Goal: Task Accomplishment & Management: Use online tool/utility

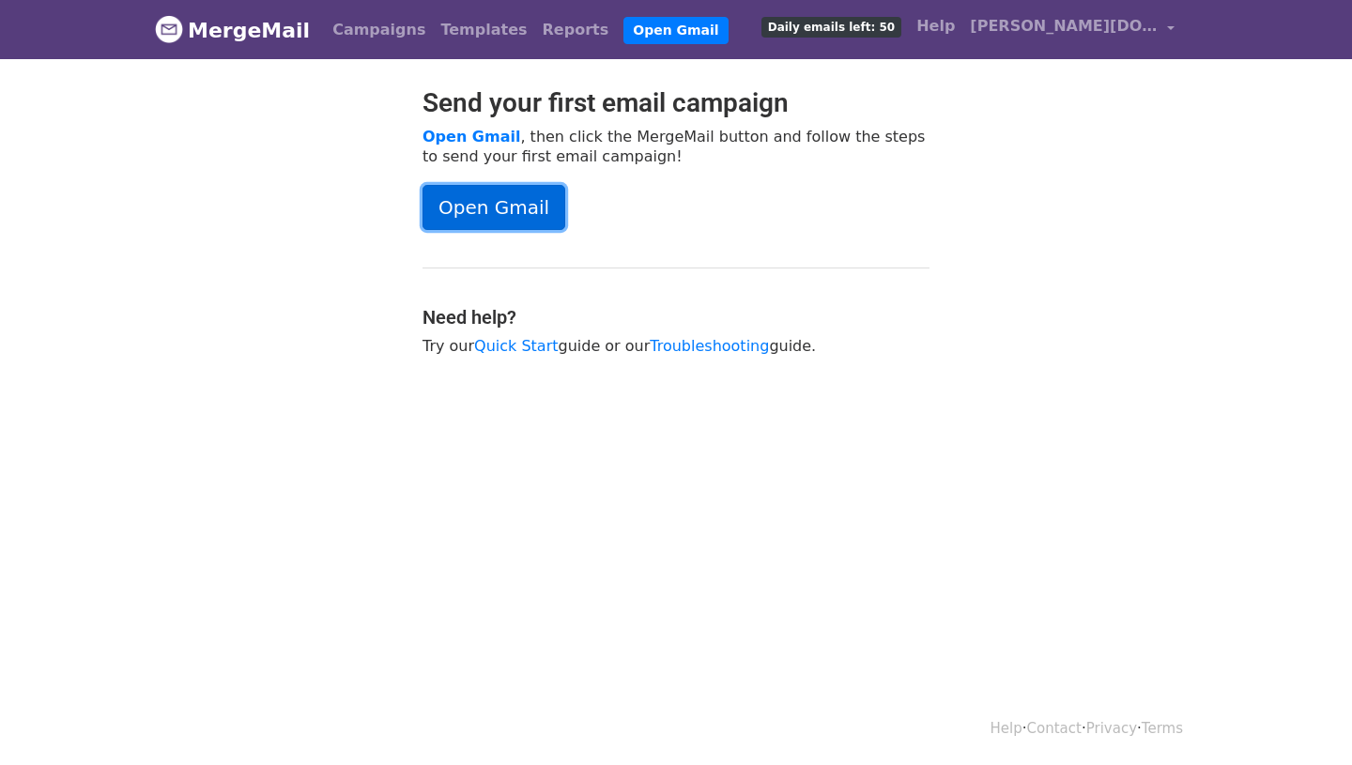
click at [501, 208] on link "Open Gmail" at bounding box center [494, 207] width 143 height 45
click at [502, 210] on link "Open Gmail" at bounding box center [494, 207] width 143 height 45
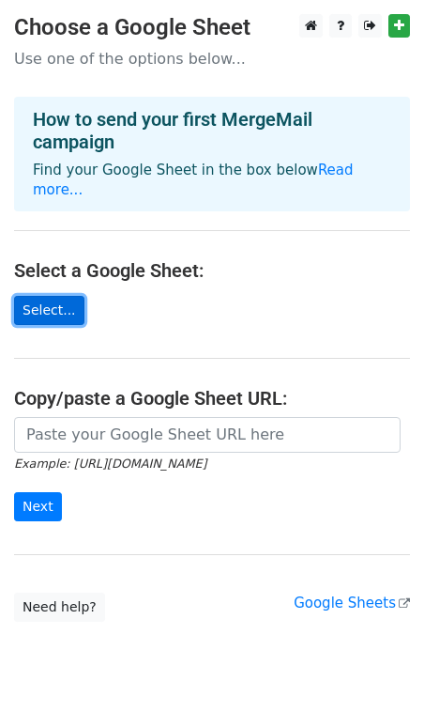
click at [58, 296] on link "Select..." at bounding box center [49, 310] width 70 height 29
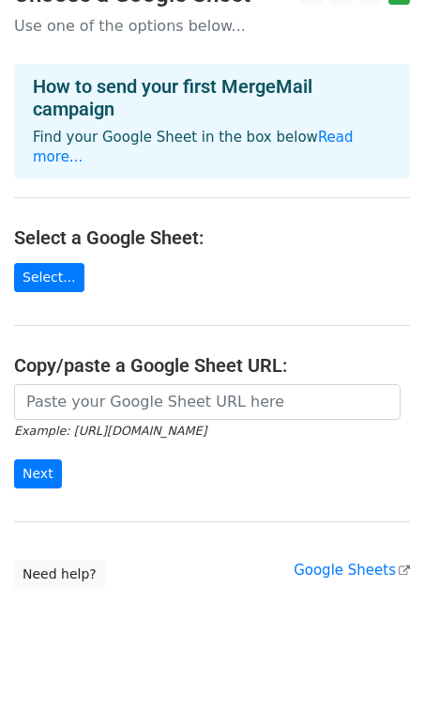
scroll to position [40, 0]
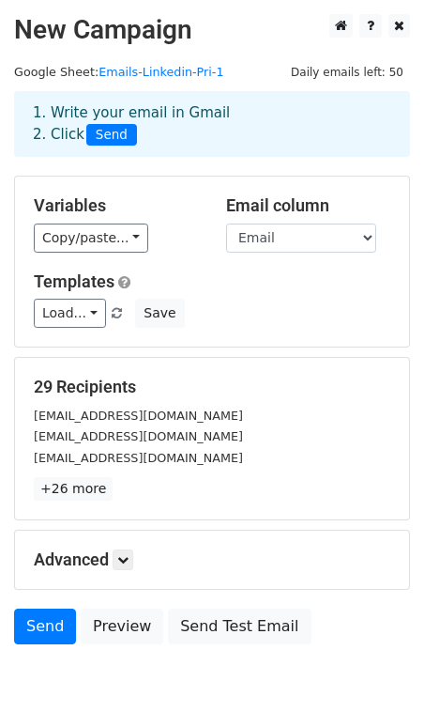
click at [155, 114] on div "1. Write your email in Gmail 2. Click Send" at bounding box center [212, 123] width 387 height 43
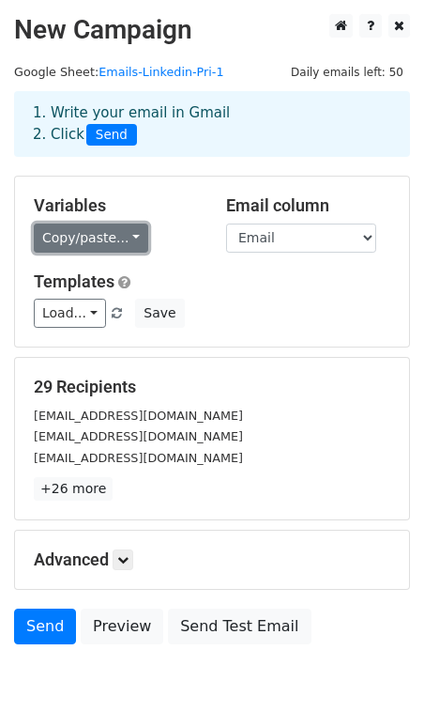
click at [125, 239] on link "Copy/paste..." at bounding box center [91, 238] width 115 height 29
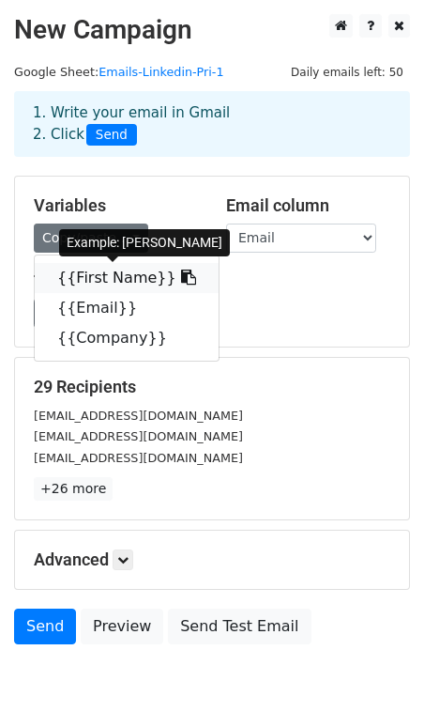
click at [120, 282] on link "{{First Name}}" at bounding box center [127, 278] width 184 height 30
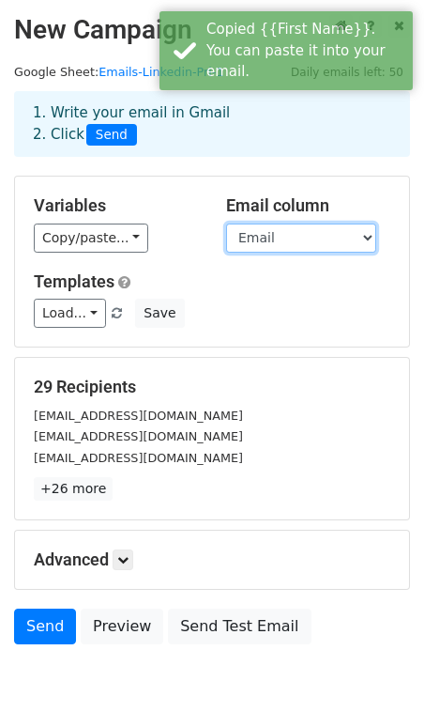
click at [283, 242] on select "First Name Email Company" at bounding box center [301, 238] width 150 height 29
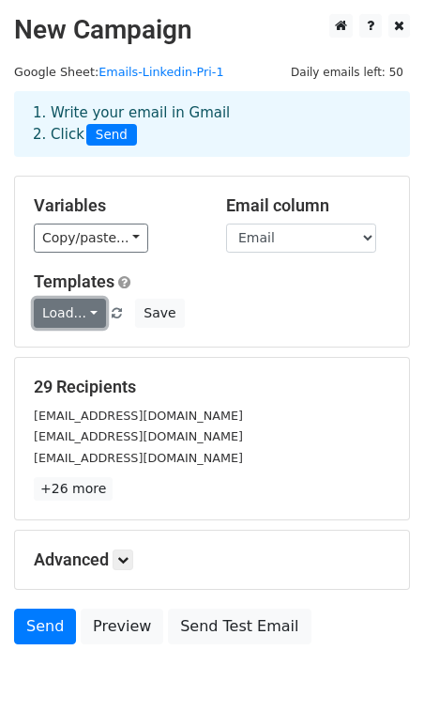
click at [78, 315] on link "Load..." at bounding box center [70, 313] width 72 height 29
click at [260, 316] on div "Load... No templates saved Save" at bounding box center [212, 313] width 385 height 29
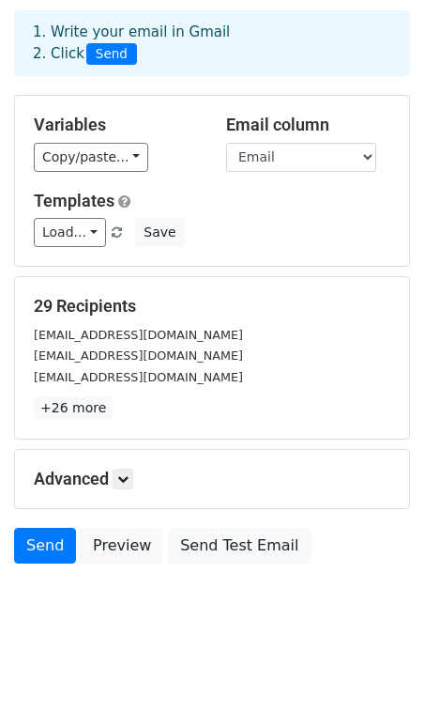
scroll to position [92, 0]
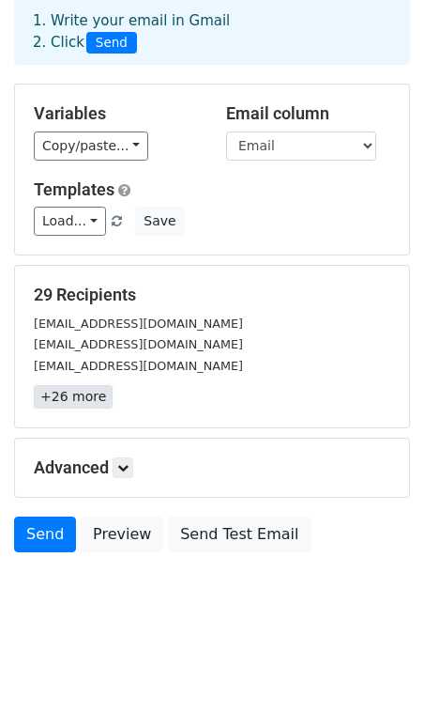
click at [76, 393] on link "+26 more" at bounding box center [73, 396] width 79 height 23
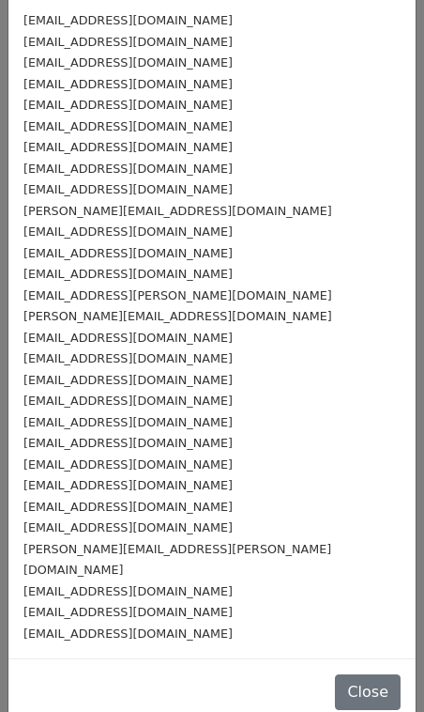
scroll to position [0, 0]
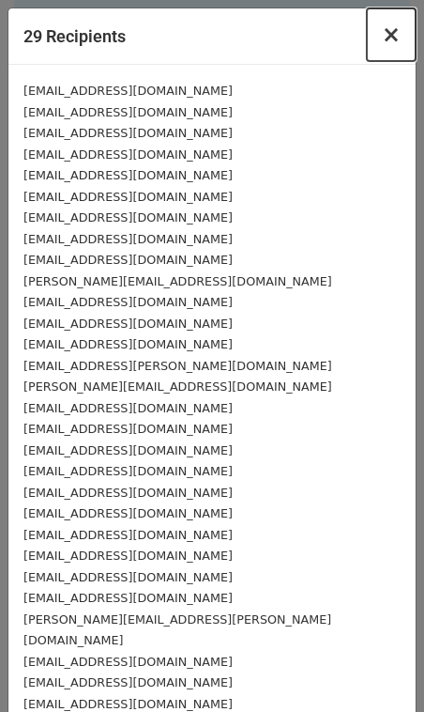
click at [394, 40] on span "×" at bounding box center [391, 35] width 19 height 26
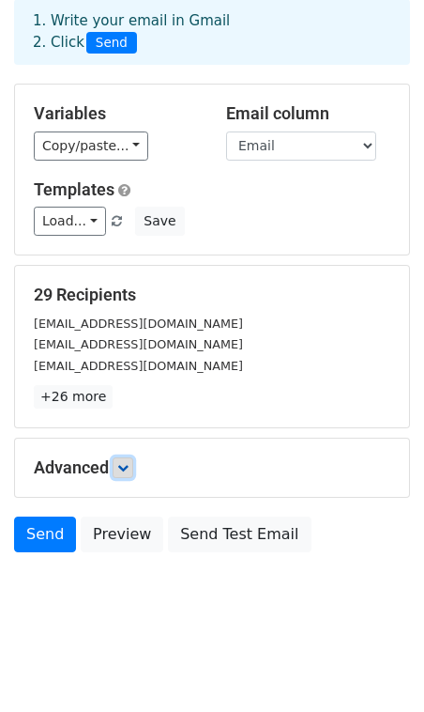
click at [121, 472] on icon at bounding box center [122, 467] width 11 height 11
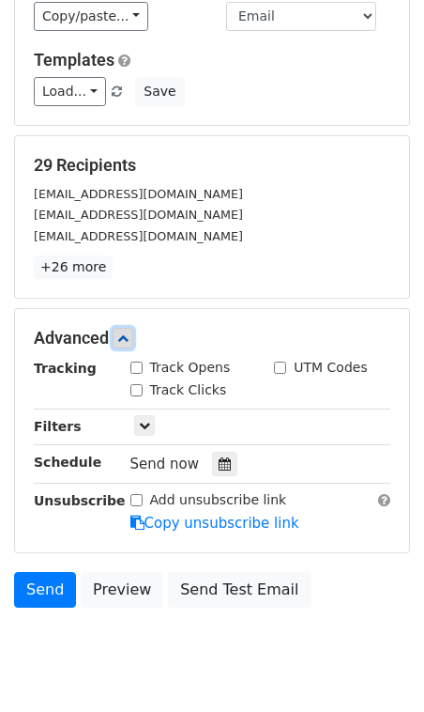
scroll to position [276, 0]
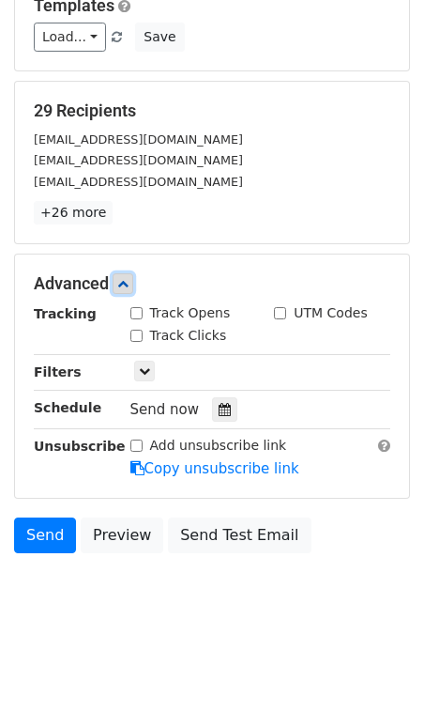
click at [123, 285] on icon at bounding box center [122, 283] width 11 height 11
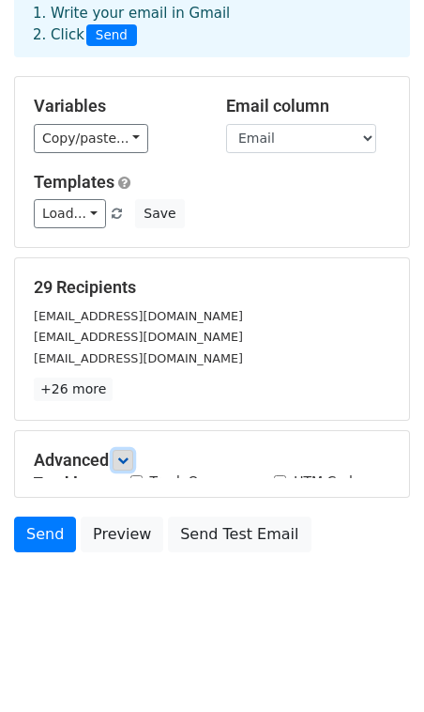
scroll to position [92, 0]
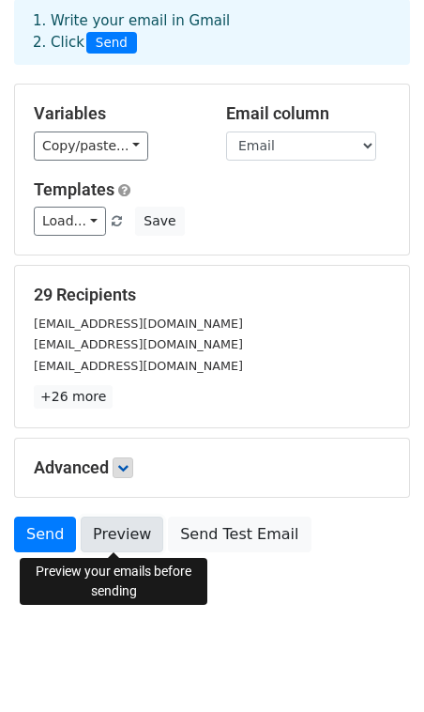
click at [100, 535] on link "Preview" at bounding box center [122, 535] width 83 height 36
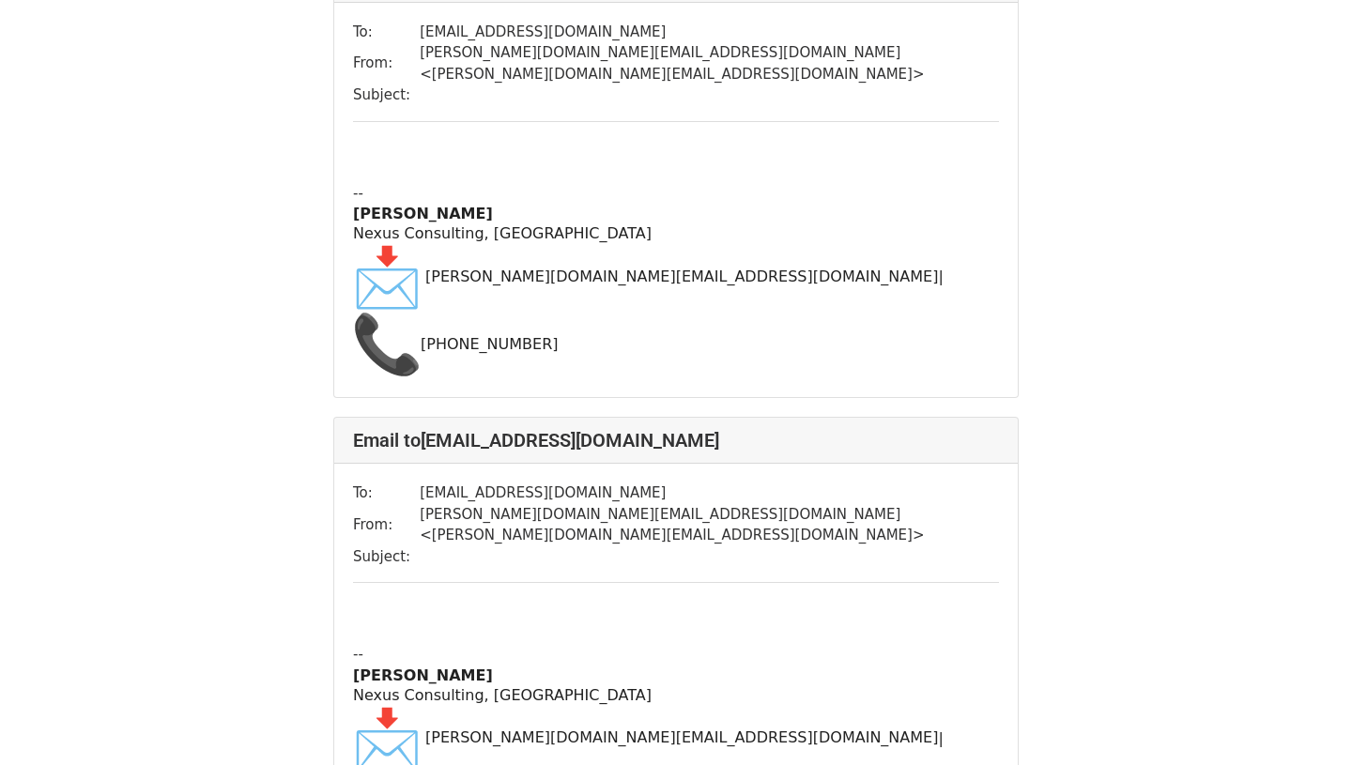
scroll to position [242, 0]
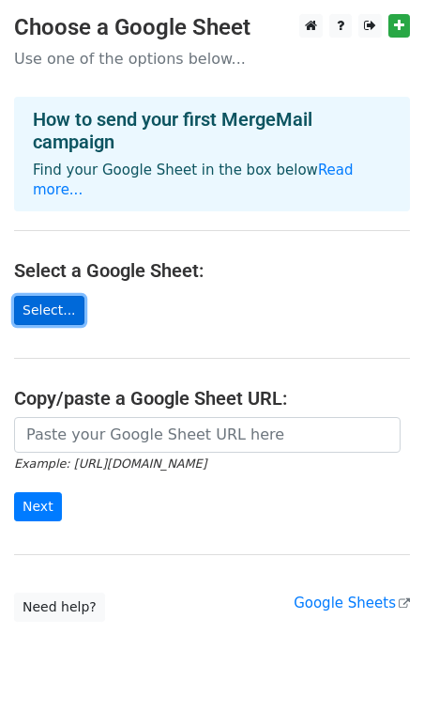
click at [49, 296] on link "Select..." at bounding box center [49, 310] width 70 height 29
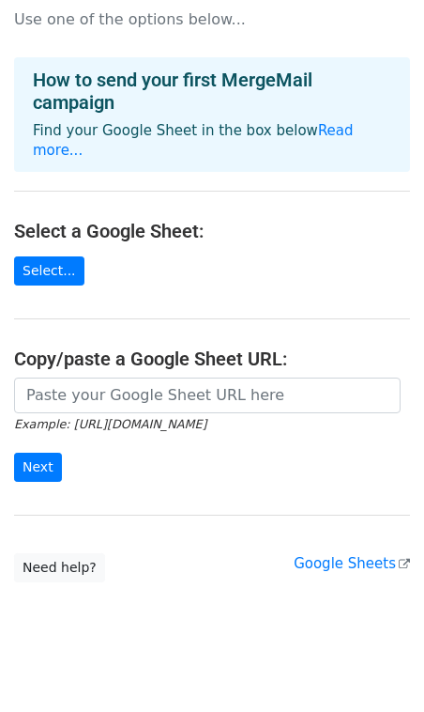
scroll to position [40, 0]
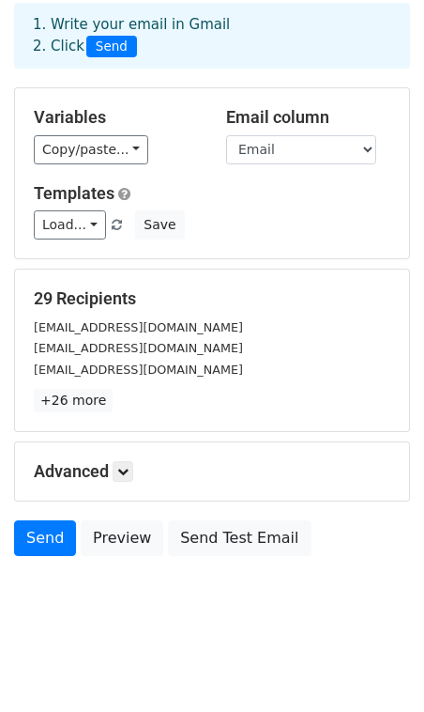
scroll to position [92, 0]
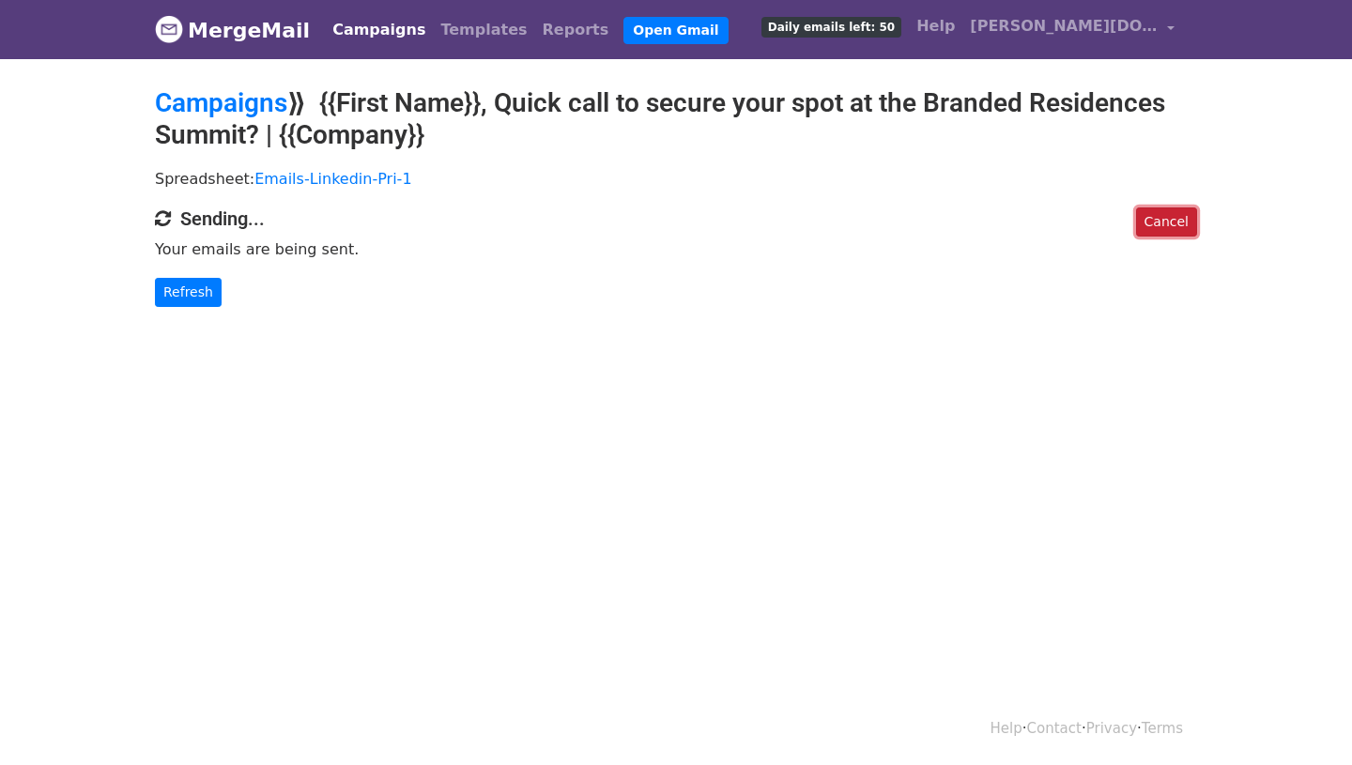
click at [1176, 224] on link "Cancel" at bounding box center [1166, 222] width 61 height 29
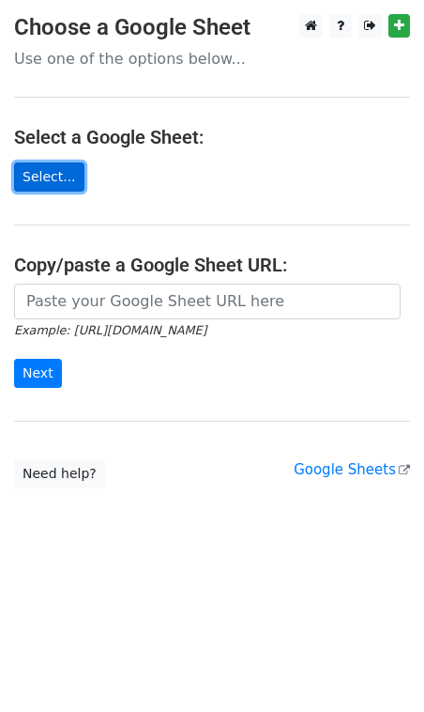
click at [54, 171] on link "Select..." at bounding box center [49, 176] width 70 height 29
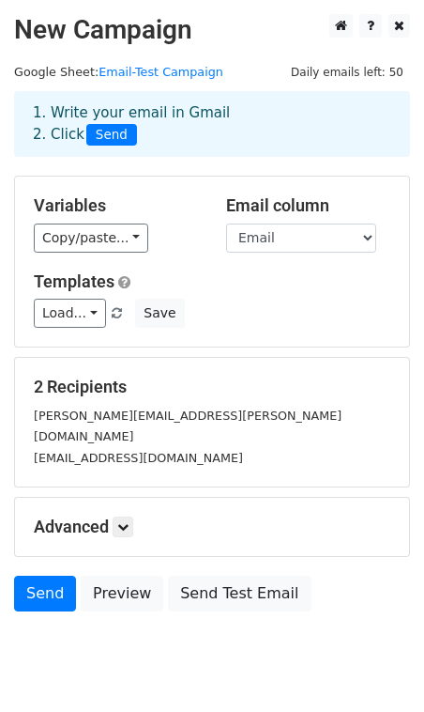
click at [137, 451] on small "[EMAIL_ADDRESS][DOMAIN_NAME]" at bounding box center [138, 458] width 209 height 14
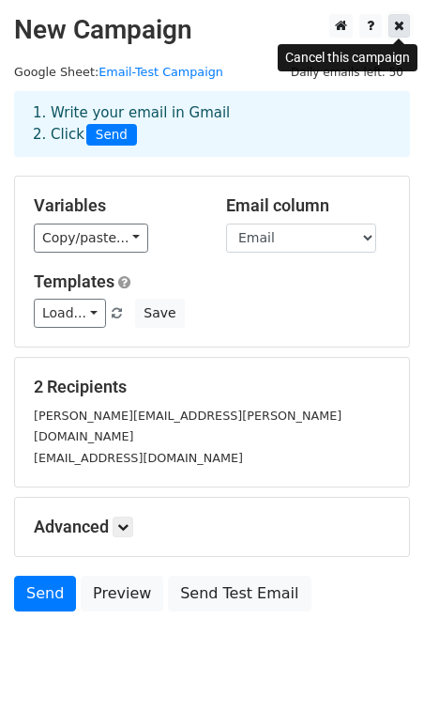
click at [396, 23] on icon at bounding box center [399, 25] width 10 height 13
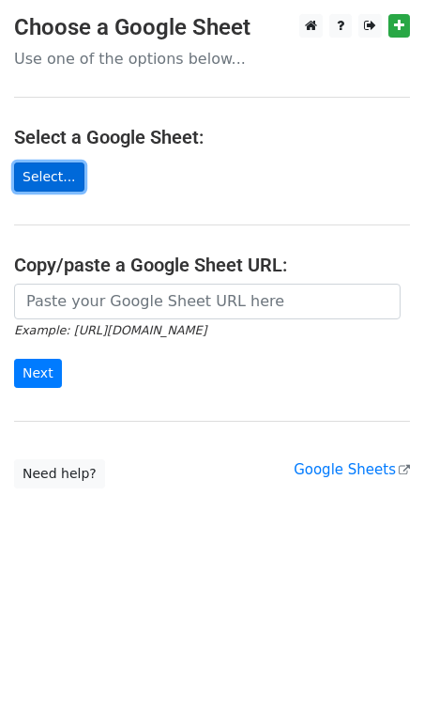
click at [60, 181] on link "Select..." at bounding box center [49, 176] width 70 height 29
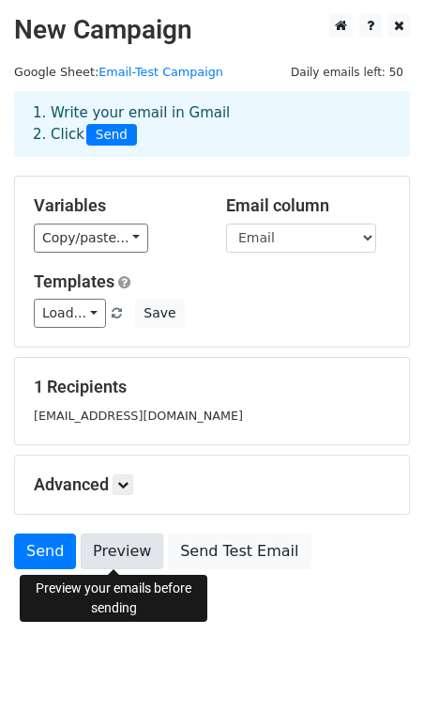
click at [122, 546] on link "Preview" at bounding box center [122, 551] width 83 height 36
click at [127, 551] on link "Preview" at bounding box center [122, 551] width 83 height 36
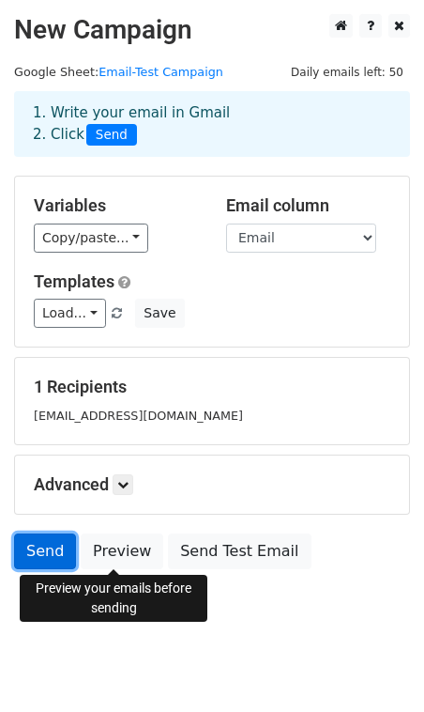
click at [36, 550] on link "Send" at bounding box center [45, 551] width 62 height 36
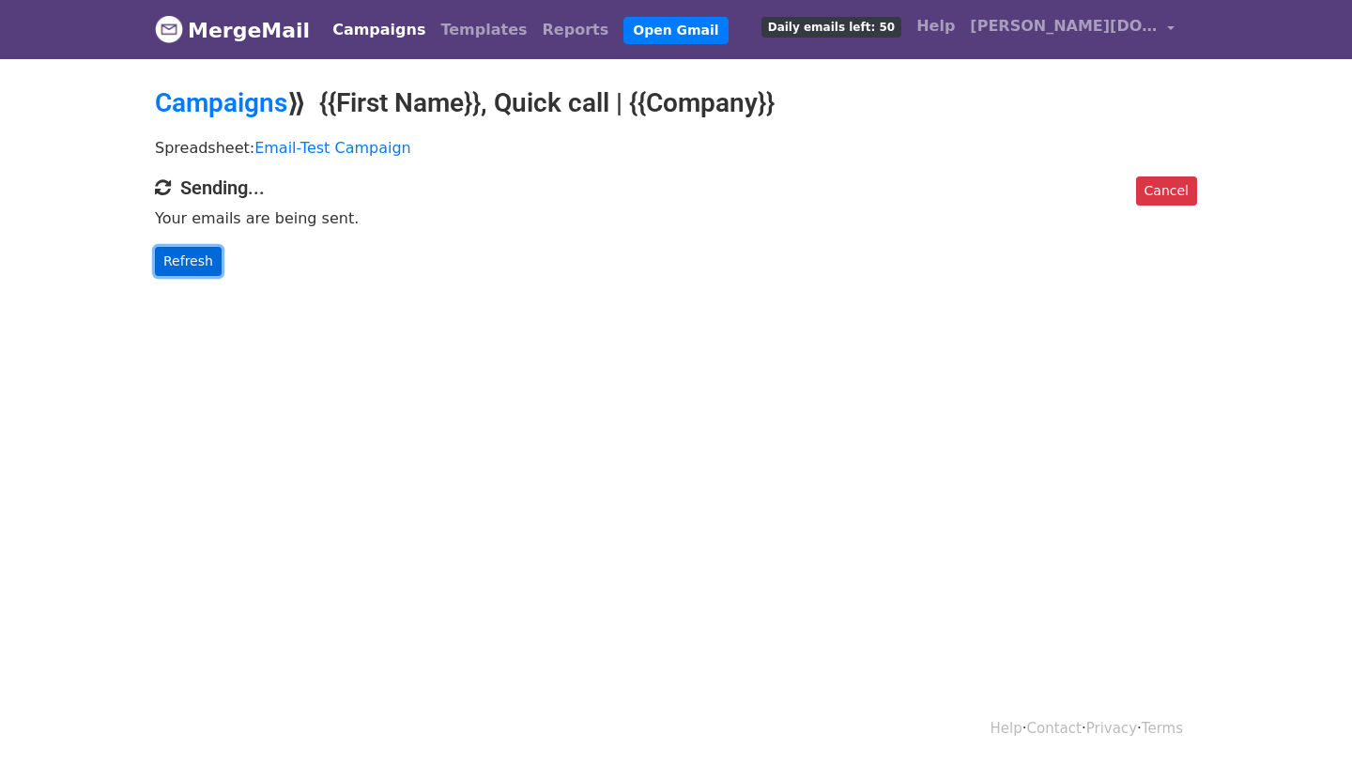
click at [202, 272] on link "Refresh" at bounding box center [188, 261] width 67 height 29
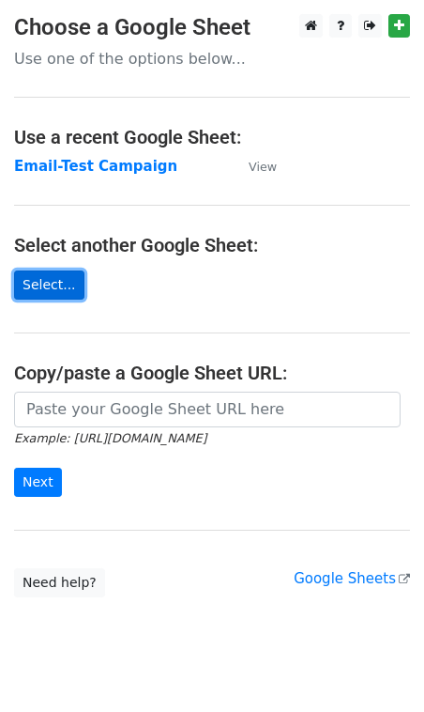
click at [55, 288] on link "Select..." at bounding box center [49, 284] width 70 height 29
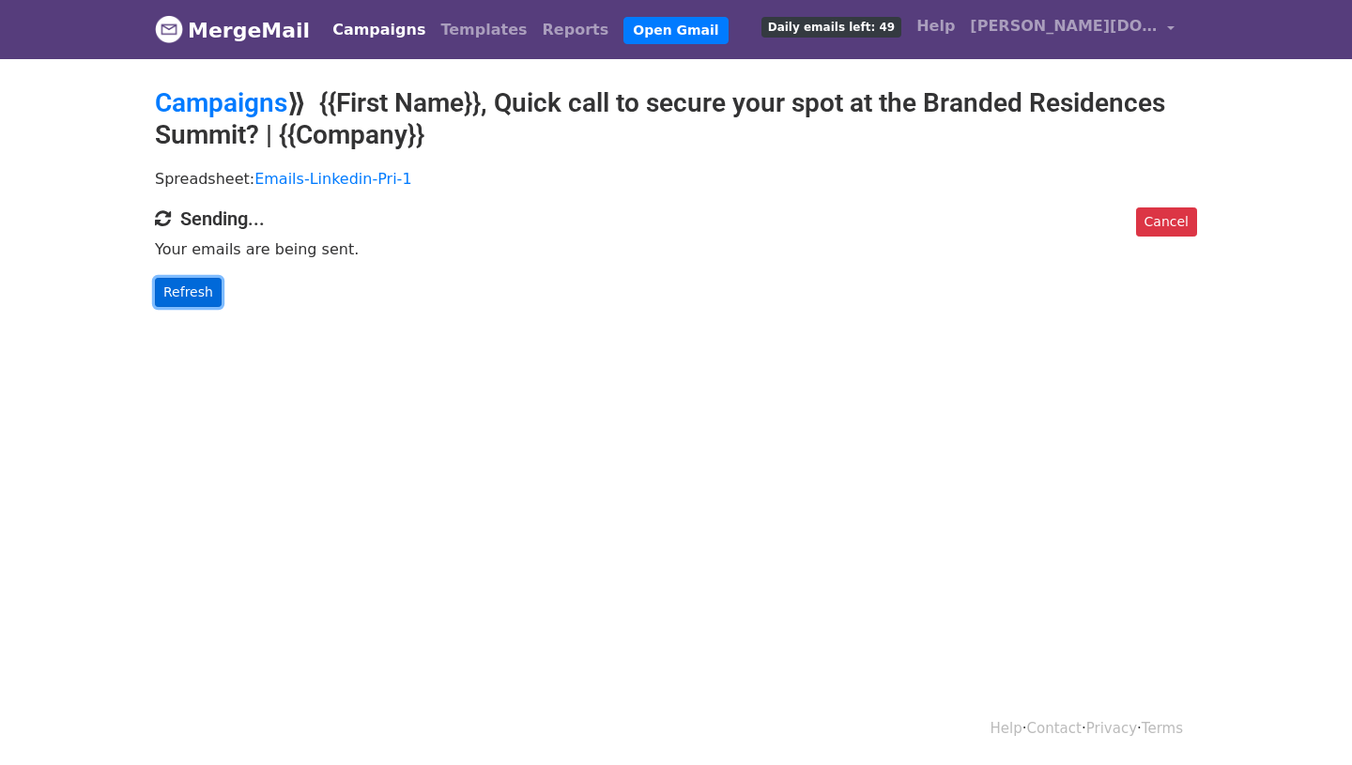
click at [188, 297] on link "Refresh" at bounding box center [188, 292] width 67 height 29
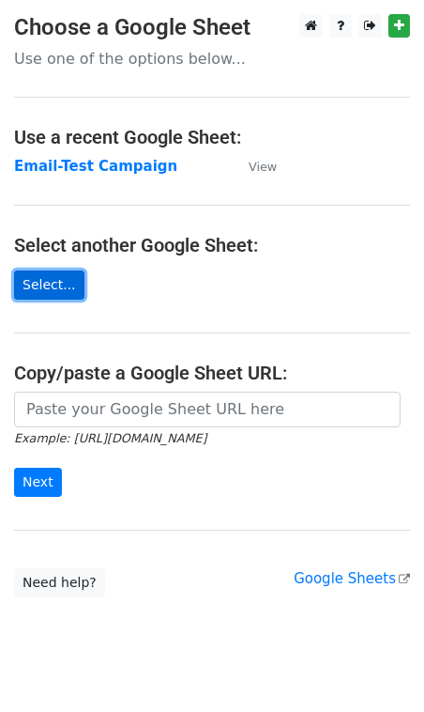
click at [38, 279] on link "Select..." at bounding box center [49, 284] width 70 height 29
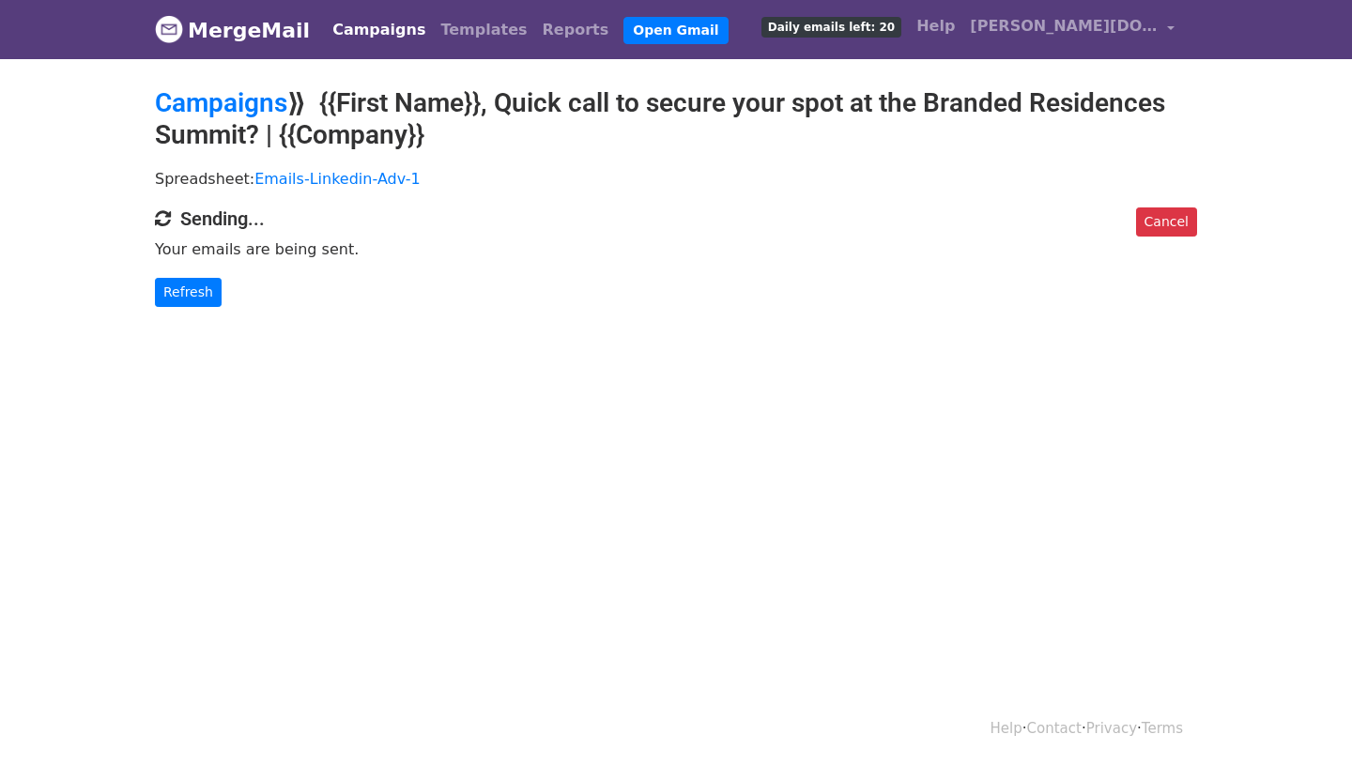
click at [156, 316] on body "MergeMail Campaigns Templates Reports Open Gmail Daily emails left: 20 Help anu…" at bounding box center [676, 191] width 1352 height 382
click at [173, 292] on link "Refresh" at bounding box center [188, 292] width 67 height 29
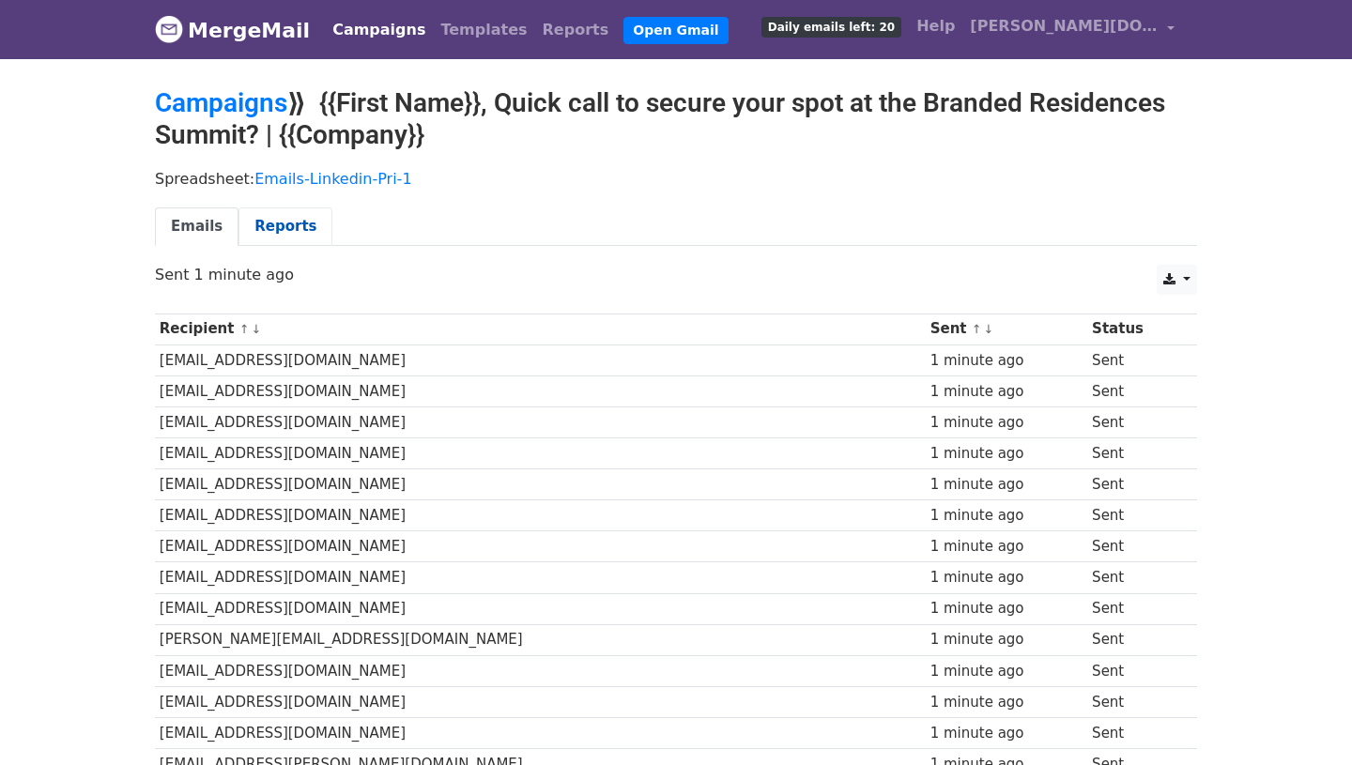
click at [267, 224] on link "Reports" at bounding box center [286, 227] width 94 height 39
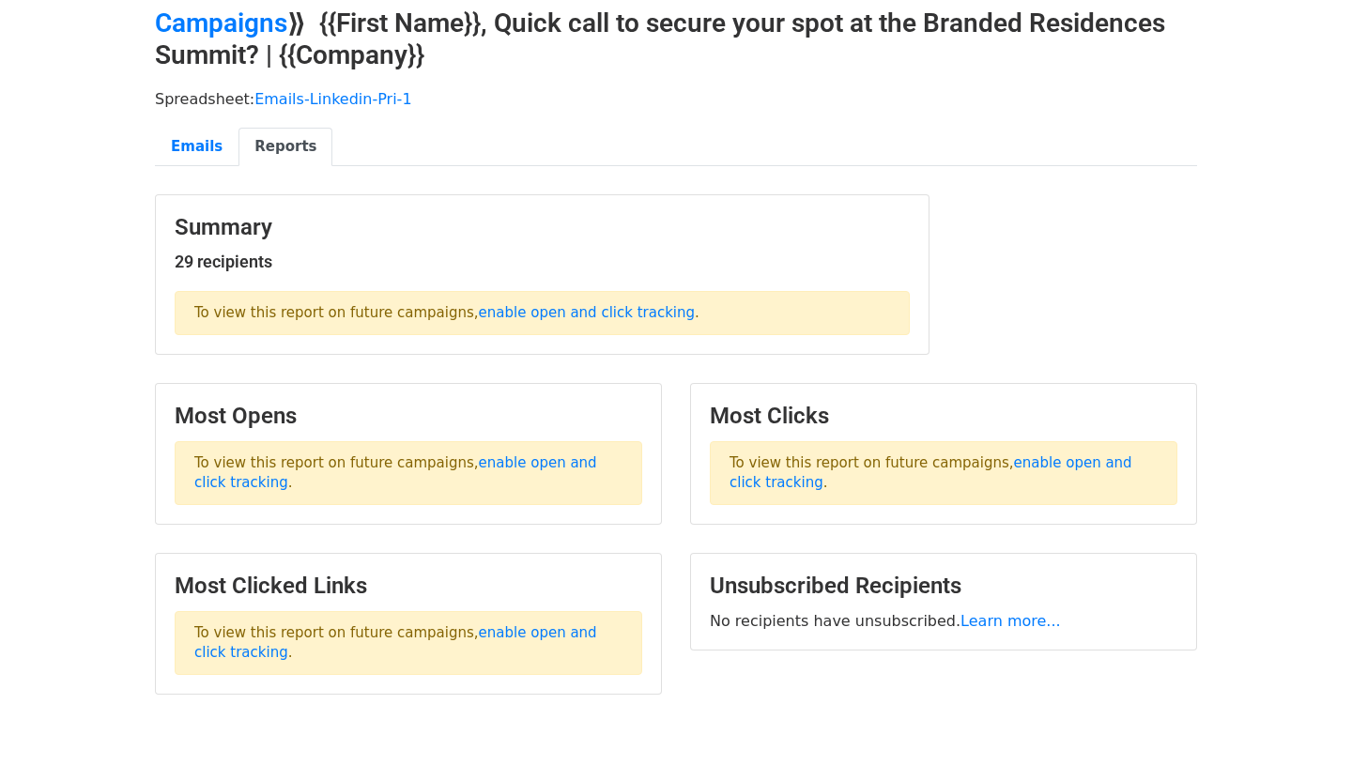
scroll to position [98, 0]
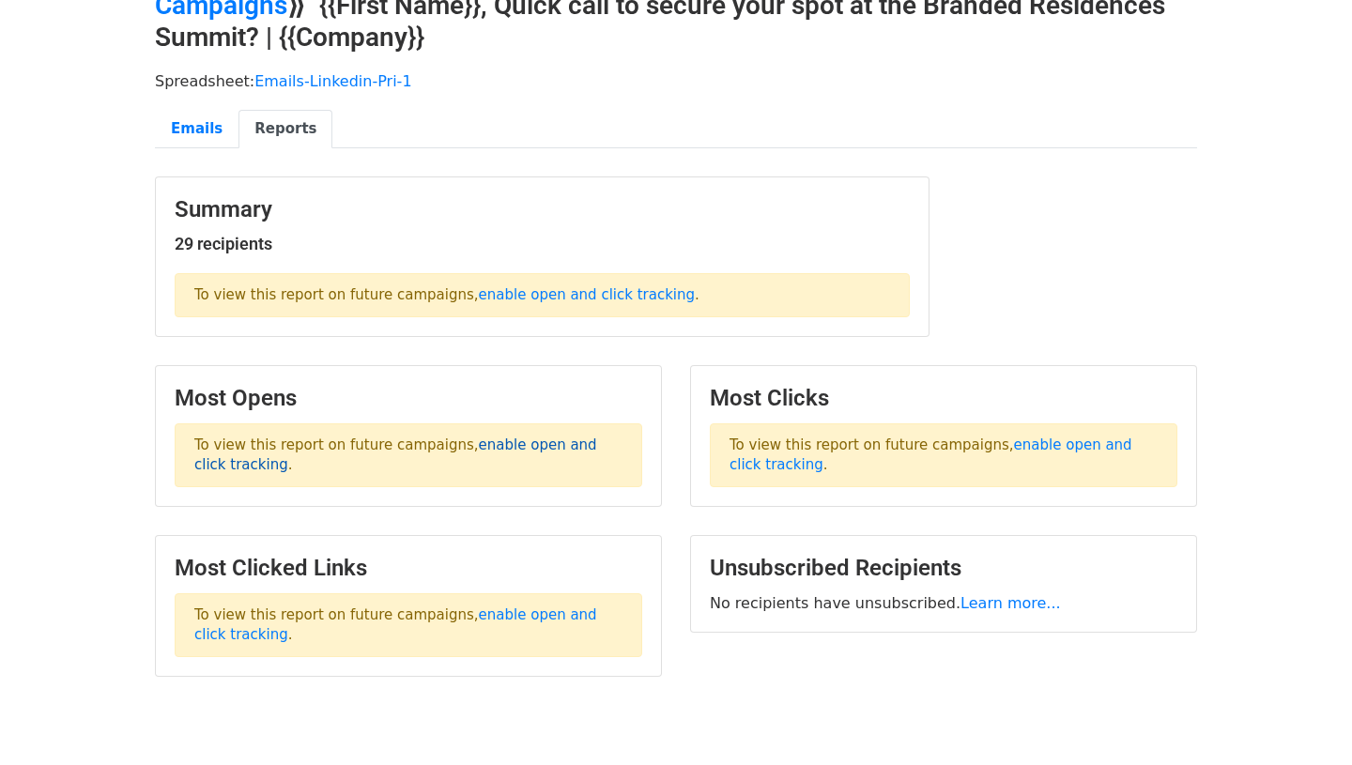
click at [529, 441] on link "enable open and click tracking" at bounding box center [395, 455] width 403 height 37
